Goal: Transaction & Acquisition: Purchase product/service

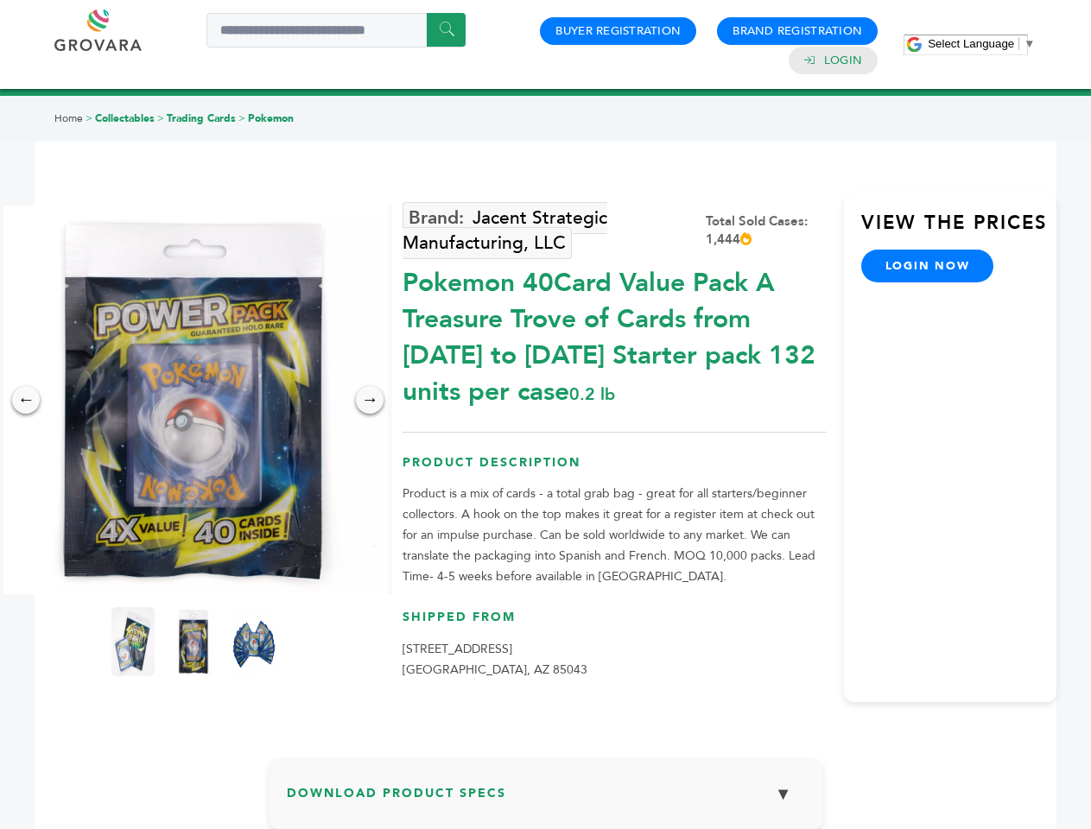
click at [981, 43] on span "Select Language" at bounding box center [971, 43] width 86 height 13
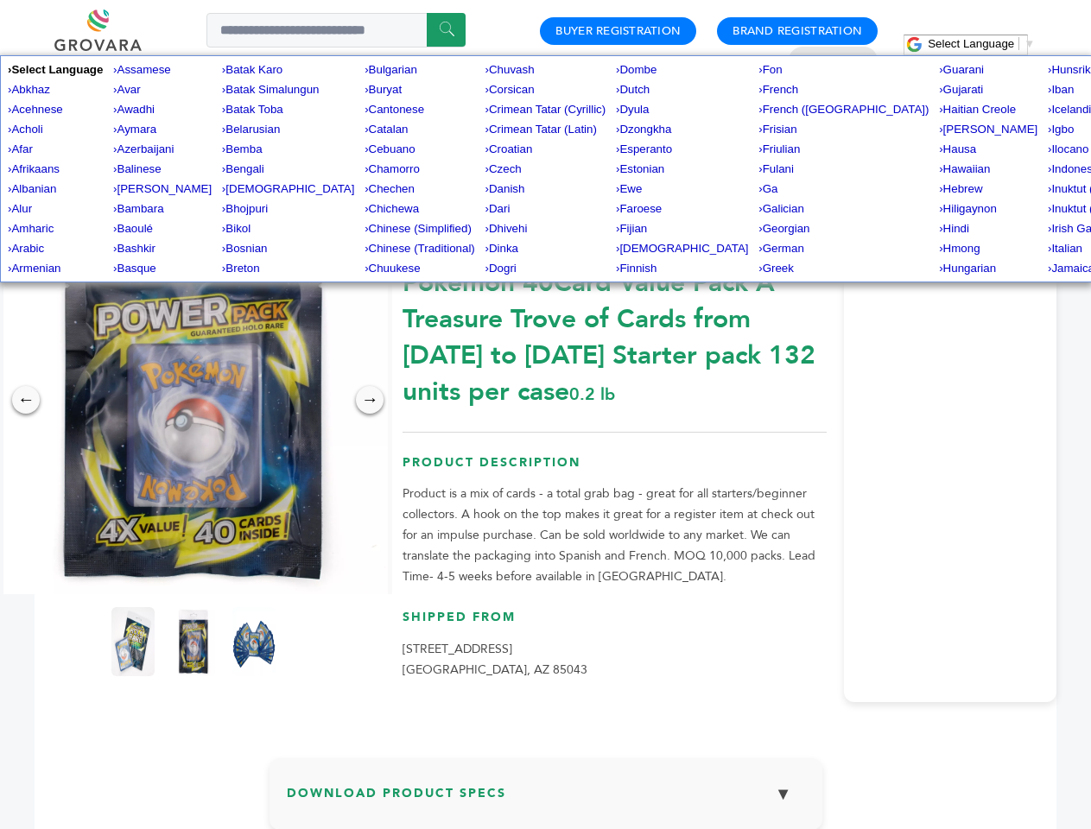
click at [193, 400] on img at bounding box center [193, 400] width 389 height 389
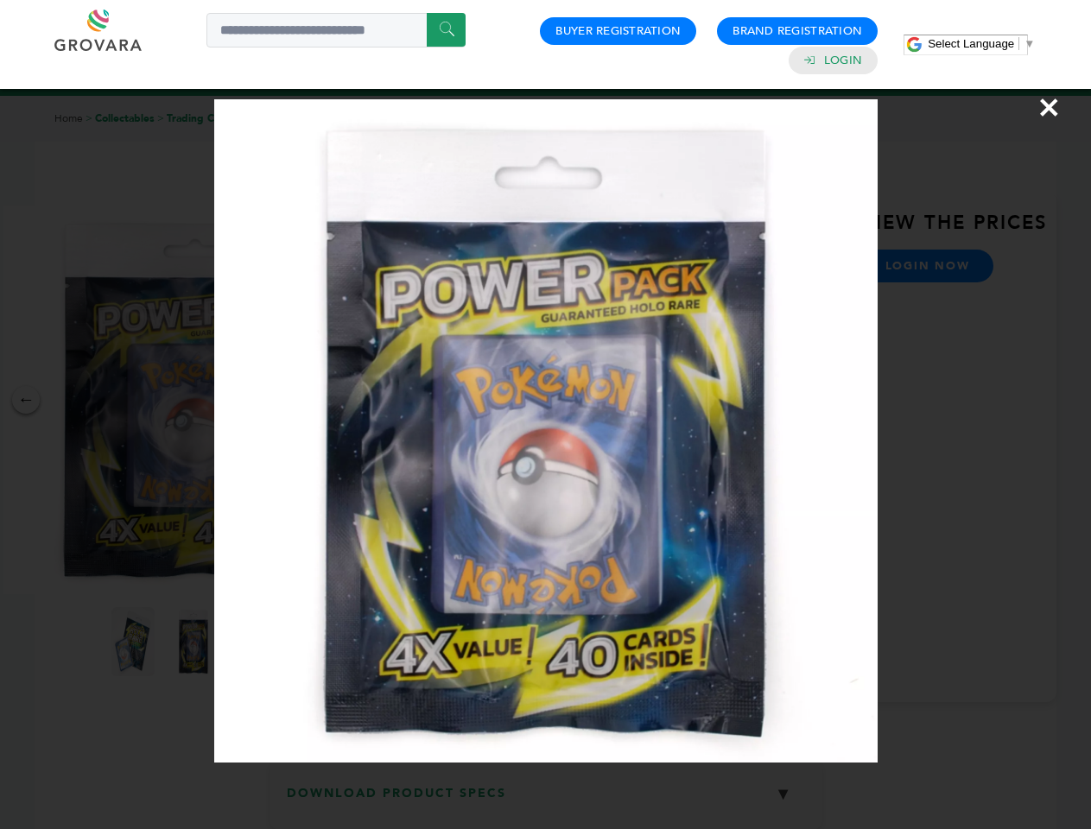
click at [26, 400] on div "×" at bounding box center [545, 414] width 1091 height 829
click at [370, 400] on div "→" at bounding box center [370, 400] width 28 height 28
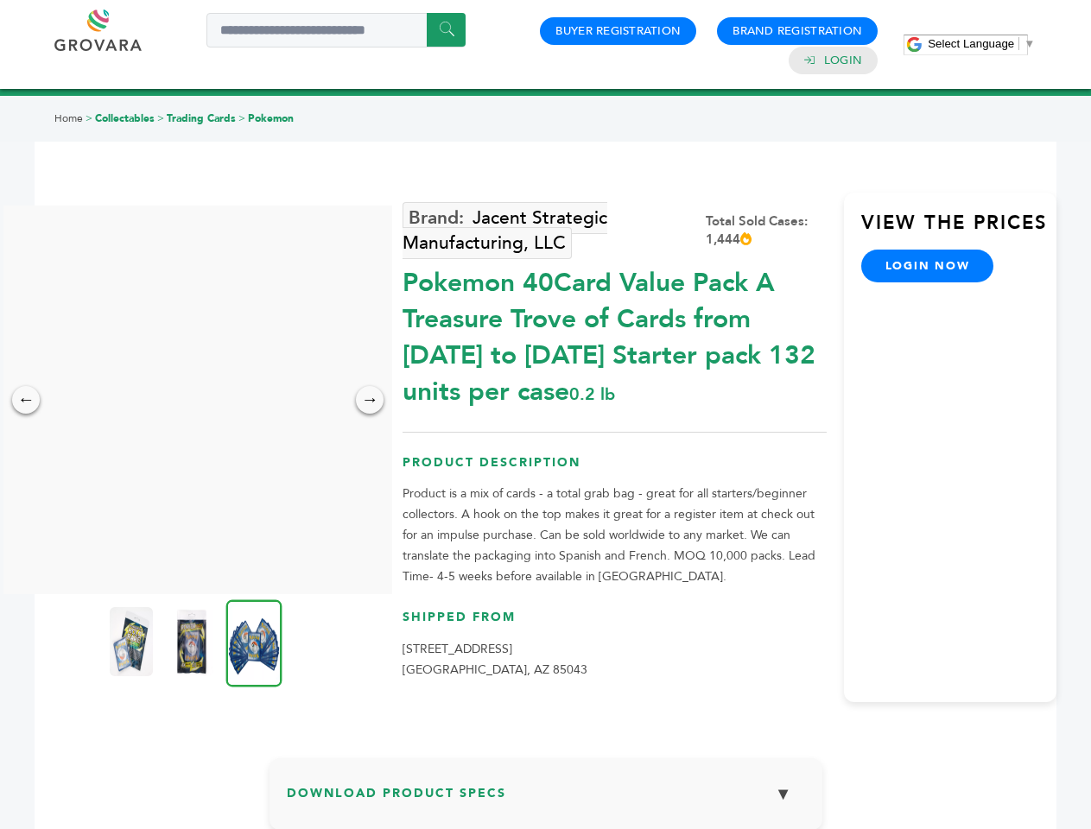
click at [133, 642] on img at bounding box center [131, 641] width 43 height 69
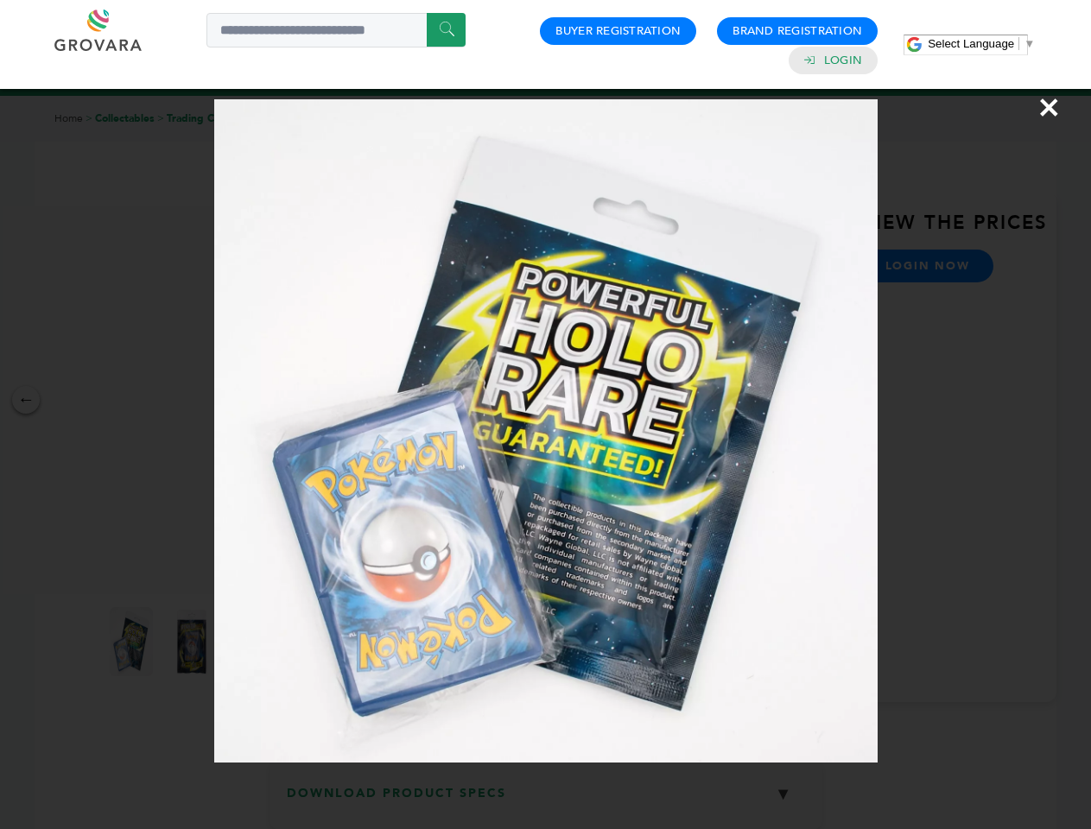
click at [193, 642] on div "×" at bounding box center [545, 414] width 1091 height 829
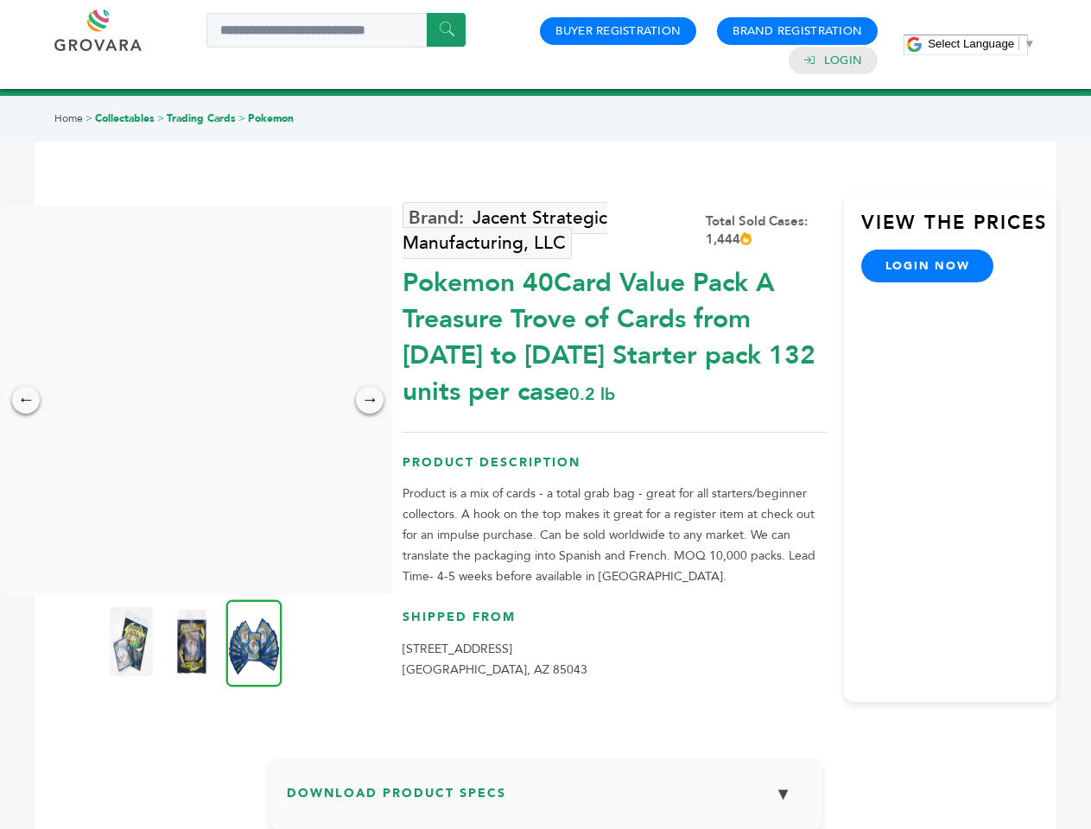
click at [254, 642] on img at bounding box center [254, 642] width 56 height 87
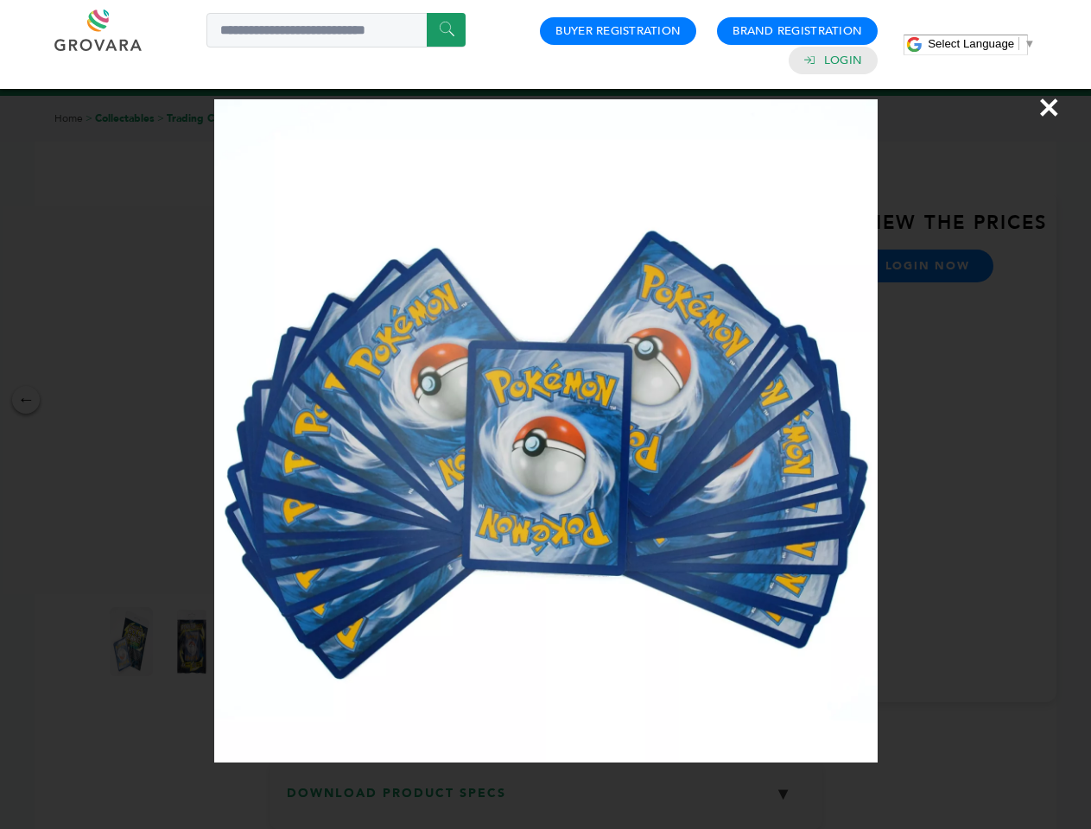
click at [546, 801] on div "×" at bounding box center [545, 414] width 1091 height 829
